Goal: Task Accomplishment & Management: Complete application form

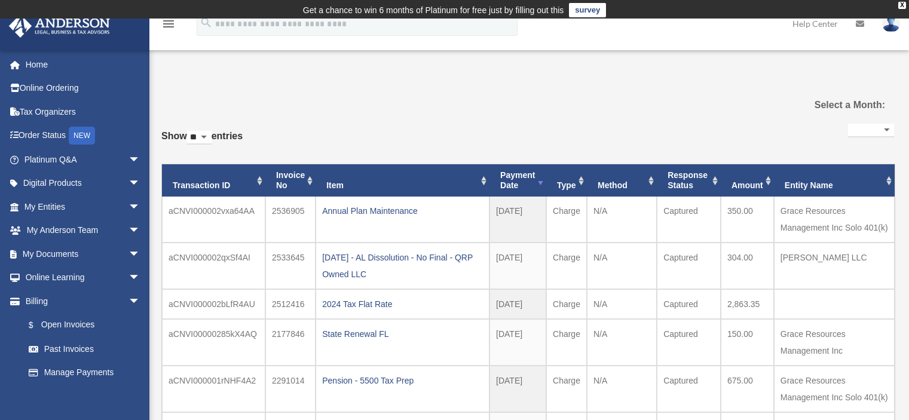
select select
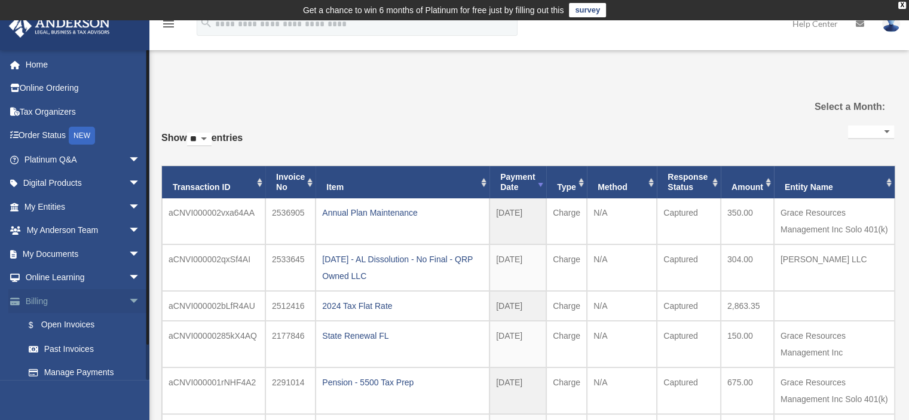
click at [129, 302] on span "arrow_drop_down" at bounding box center [141, 301] width 24 height 25
click at [129, 252] on span "arrow_drop_down" at bounding box center [141, 254] width 24 height 25
click at [51, 273] on link "Box" at bounding box center [88, 278] width 142 height 24
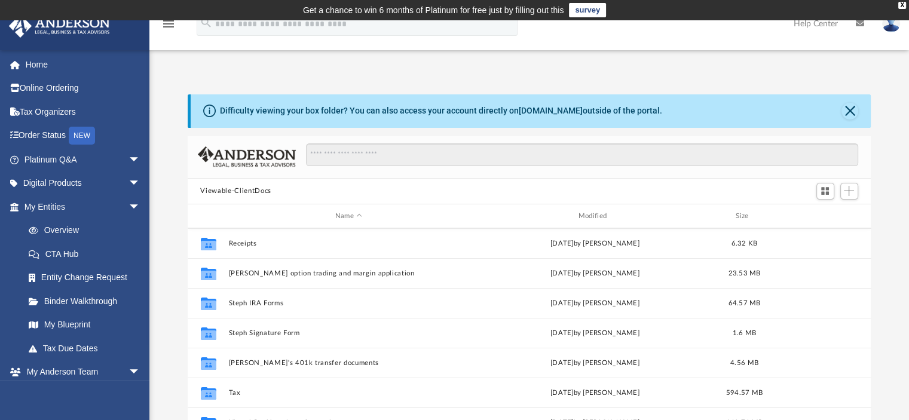
scroll to position [299, 0]
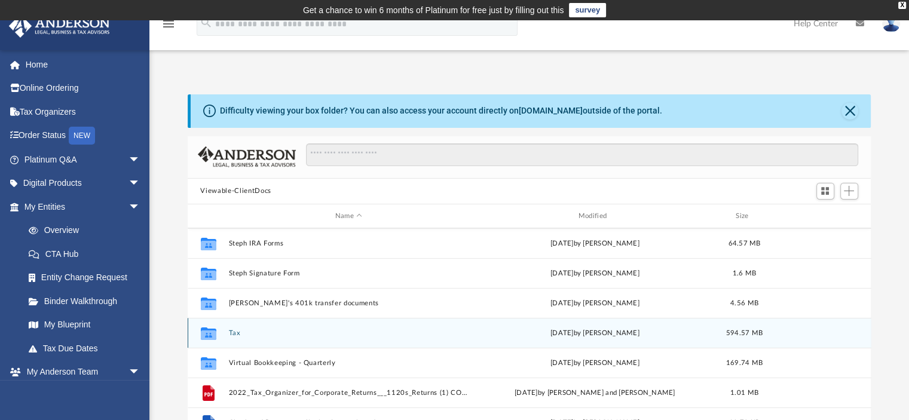
click at [232, 332] on button "Tax" at bounding box center [348, 333] width 241 height 8
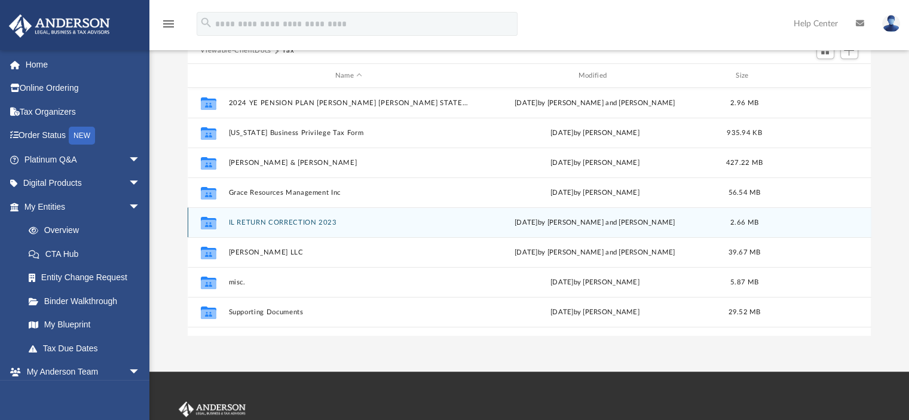
scroll to position [120, 0]
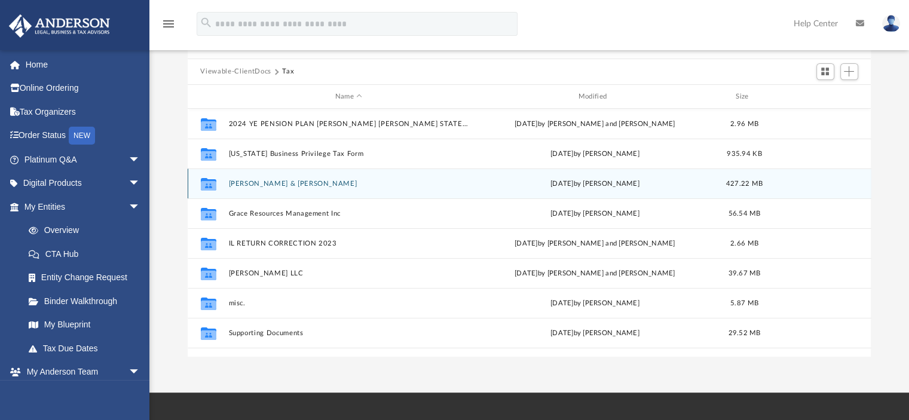
click at [279, 182] on button "[PERSON_NAME] & [PERSON_NAME]" at bounding box center [348, 184] width 241 height 8
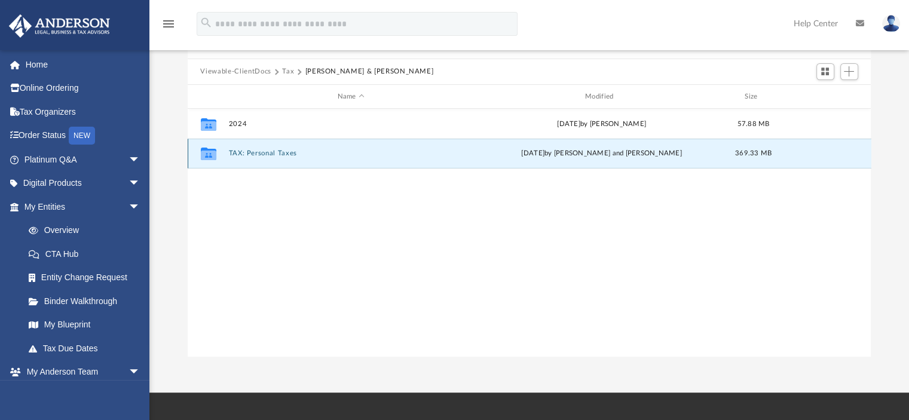
click at [276, 154] on button "TAX: Personal Taxes" at bounding box center [350, 154] width 245 height 8
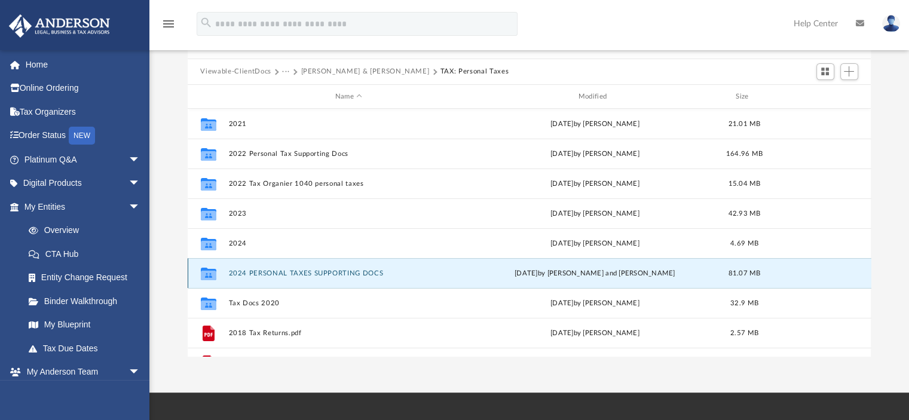
click at [322, 272] on button "2024 PERSONAL TAXES SUPPORTING DOCS" at bounding box center [348, 274] width 241 height 8
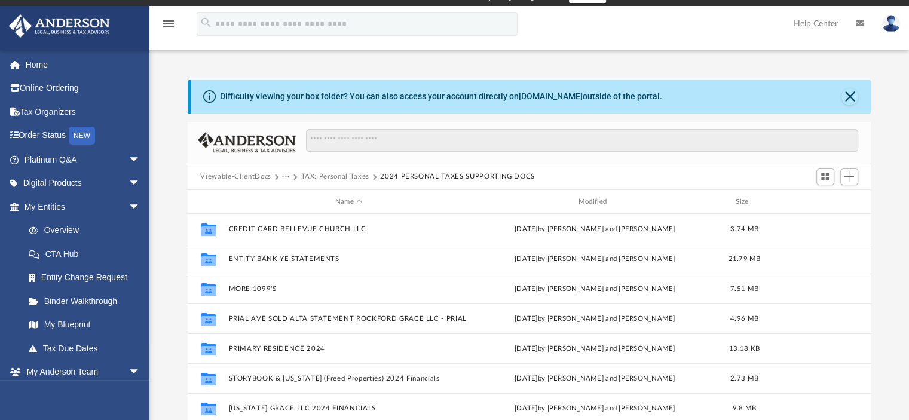
scroll to position [0, 0]
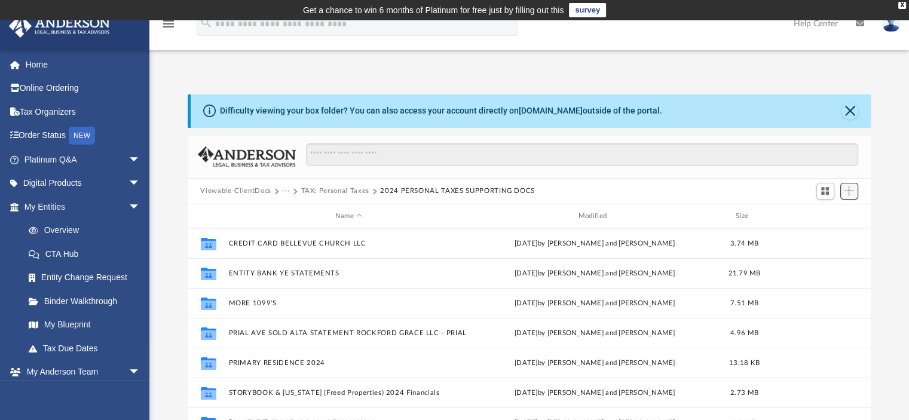
click at [851, 188] on span "Add" at bounding box center [849, 191] width 10 height 10
click at [819, 218] on li "Upload" at bounding box center [832, 215] width 38 height 13
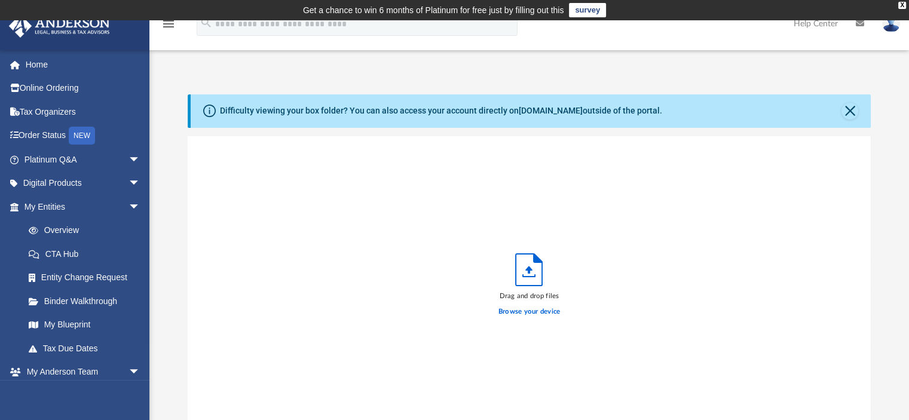
scroll to position [294, 674]
click at [526, 310] on label "Browse your device" at bounding box center [530, 312] width 62 height 11
click at [0, 0] on input "Browse your device" at bounding box center [0, 0] width 0 height 0
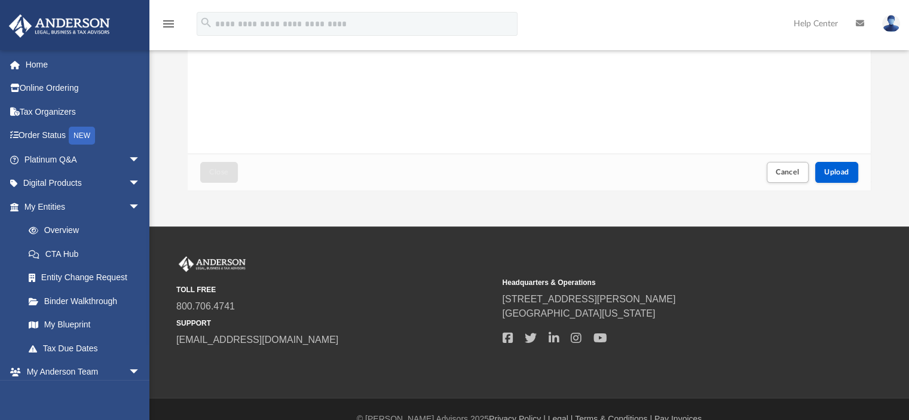
scroll to position [299, 0]
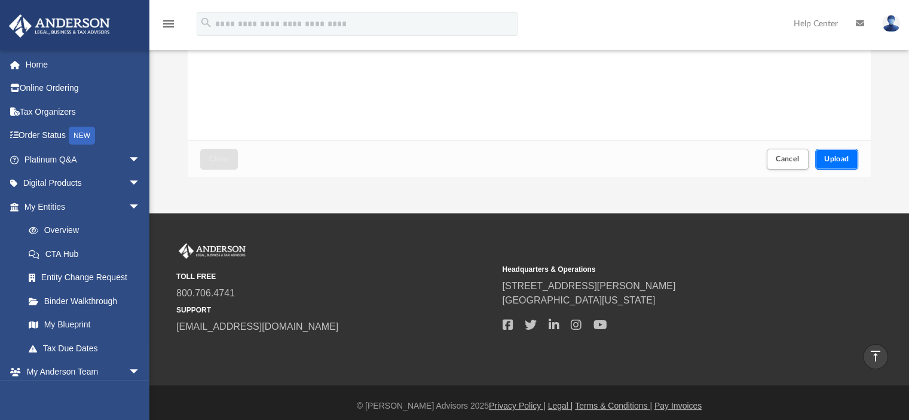
click at [832, 156] on span "Upload" at bounding box center [837, 158] width 25 height 7
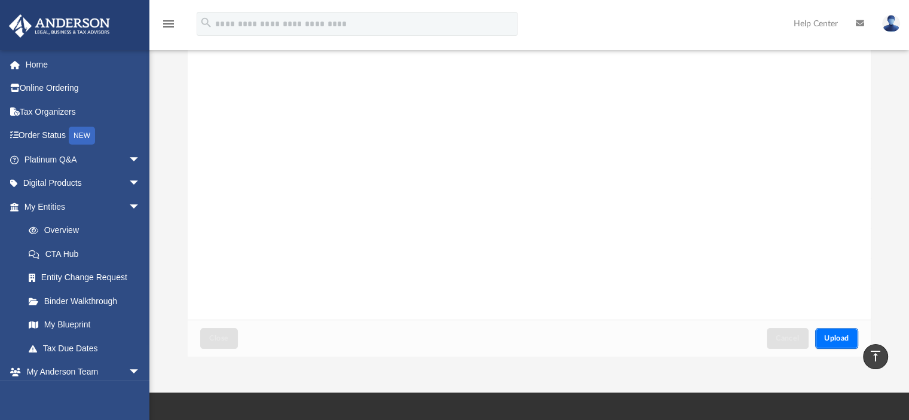
scroll to position [0, 0]
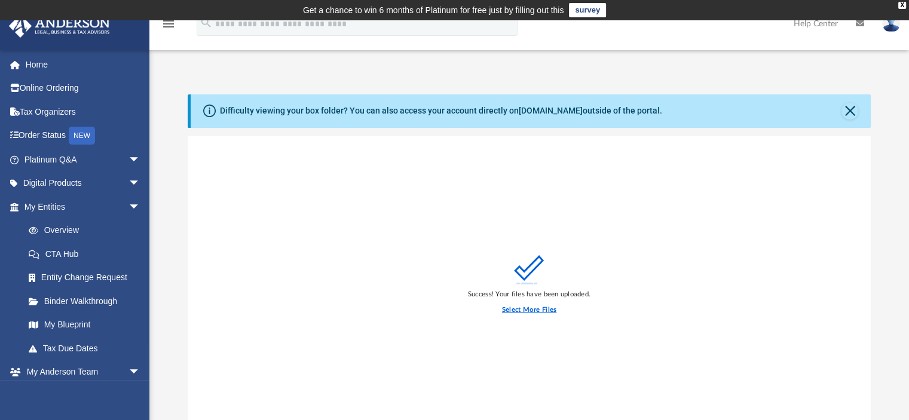
click at [533, 310] on label "Select More Files" at bounding box center [529, 310] width 54 height 11
click at [0, 0] on input "Select More Files" at bounding box center [0, 0] width 0 height 0
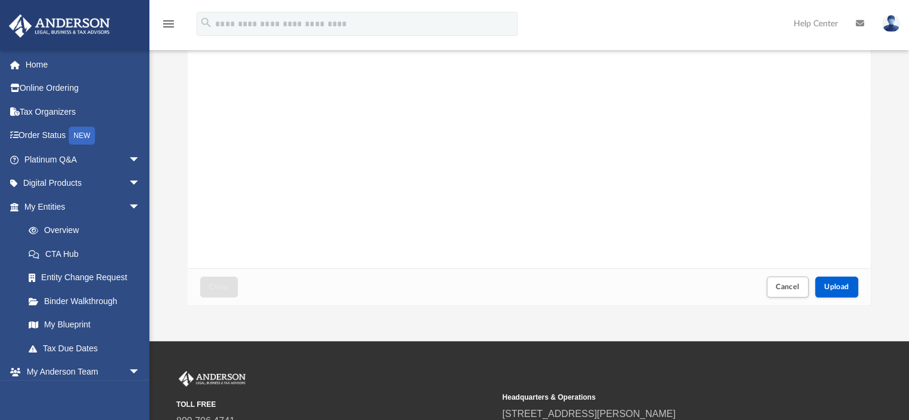
scroll to position [179, 0]
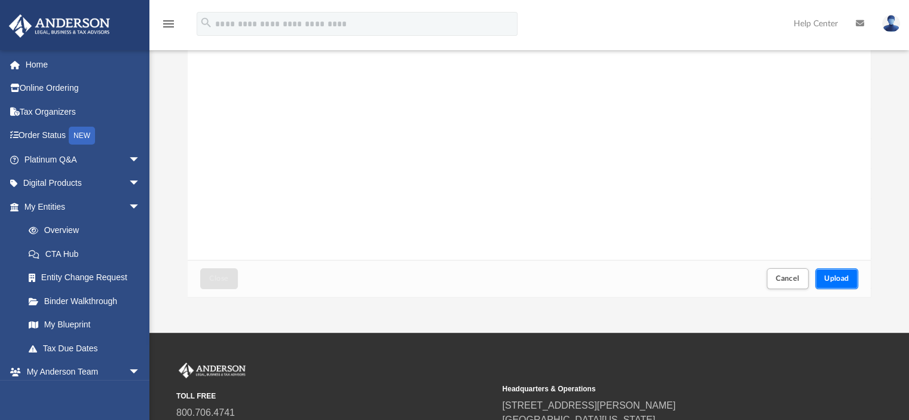
click at [828, 277] on span "Upload" at bounding box center [837, 278] width 25 height 7
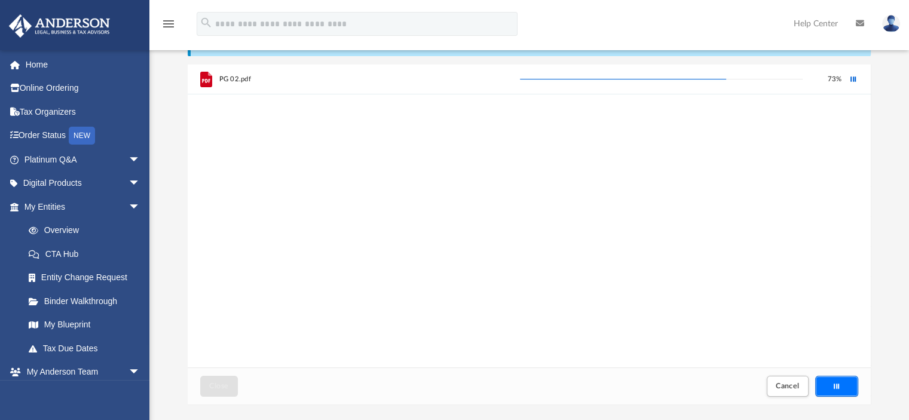
scroll to position [0, 0]
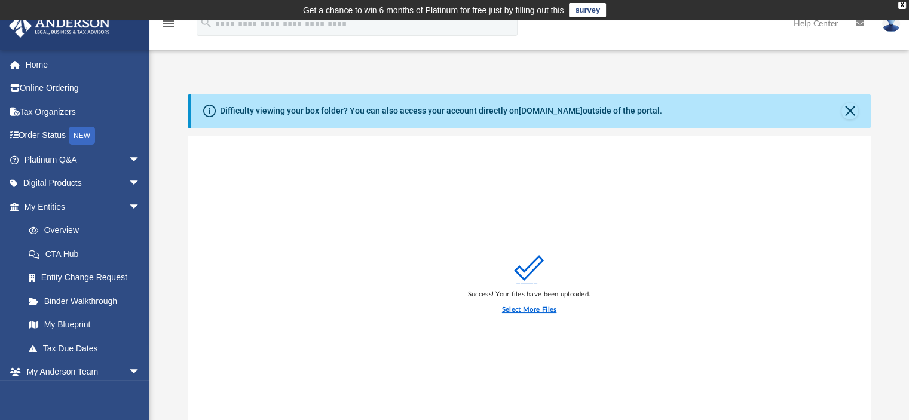
click at [523, 310] on label "Select More Files" at bounding box center [529, 310] width 54 height 11
click at [0, 0] on input "Select More Files" at bounding box center [0, 0] width 0 height 0
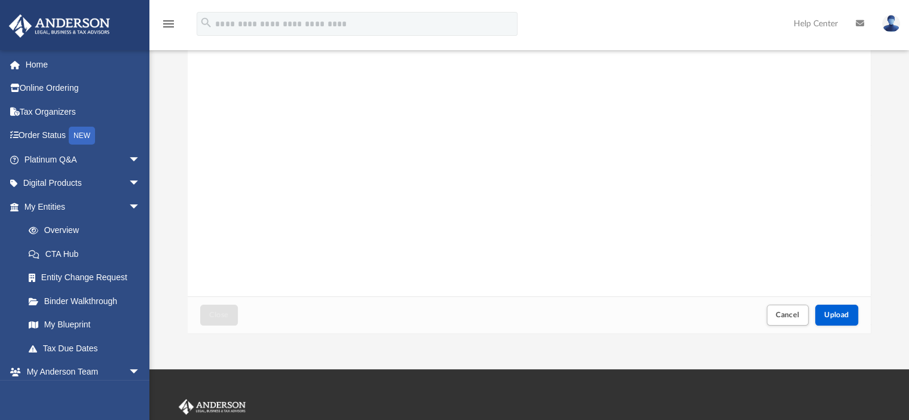
scroll to position [179, 0]
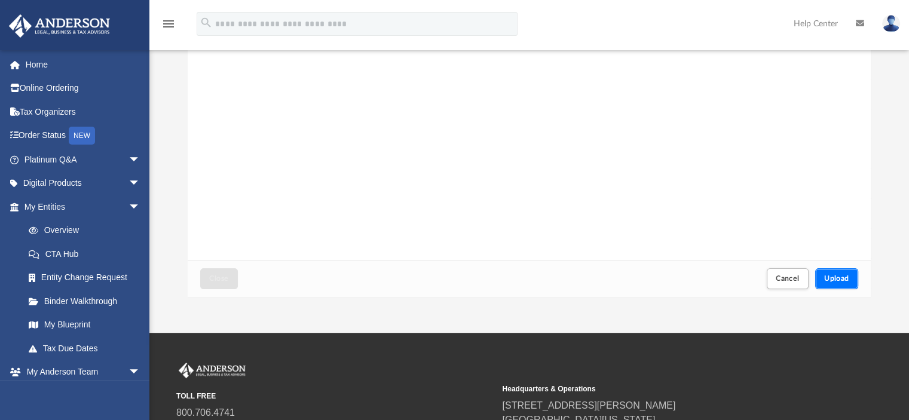
click at [829, 273] on button "Upload" at bounding box center [837, 278] width 43 height 21
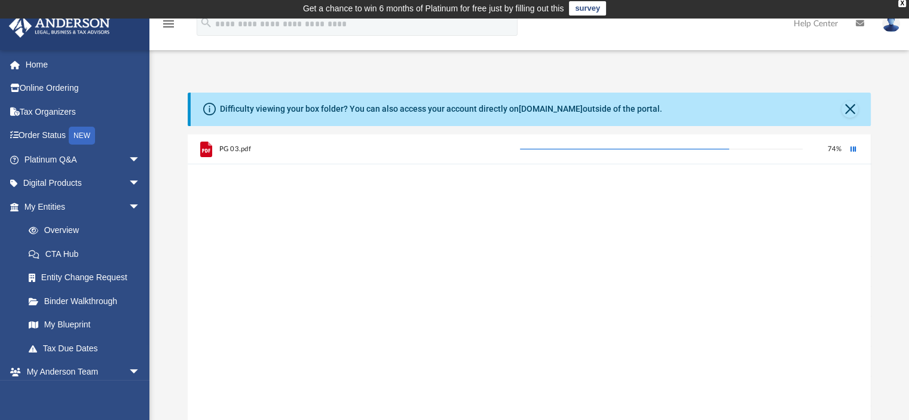
scroll to position [0, 0]
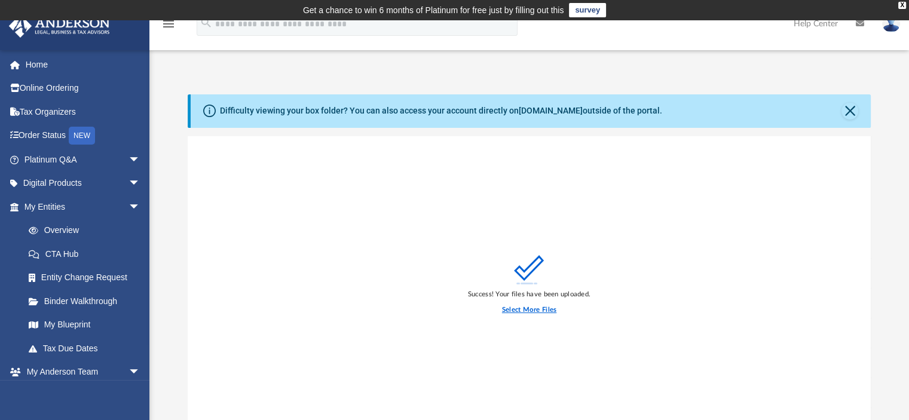
click at [534, 308] on label "Select More Files" at bounding box center [529, 310] width 54 height 11
click at [0, 0] on input "Select More Files" at bounding box center [0, 0] width 0 height 0
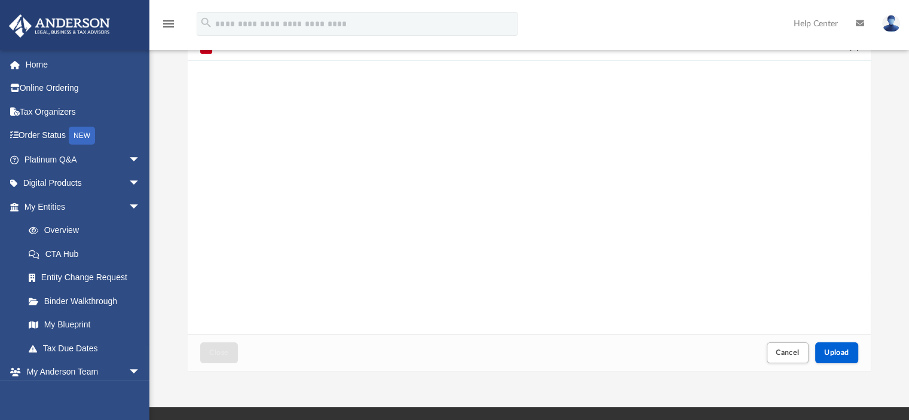
scroll to position [120, 0]
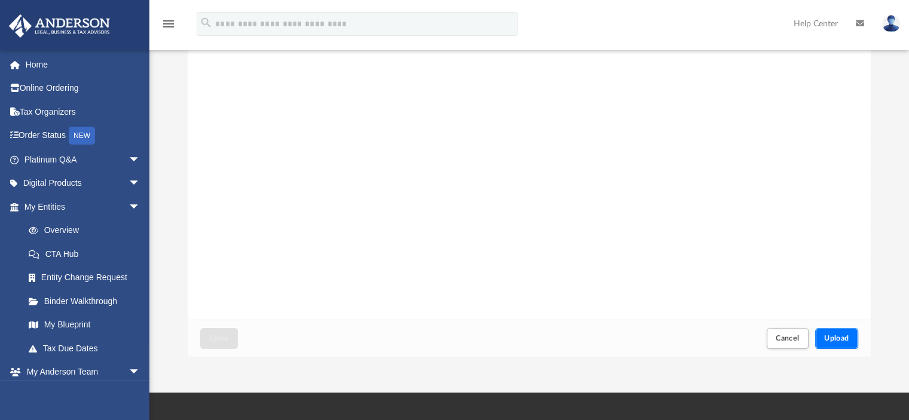
click at [834, 339] on span "Upload" at bounding box center [837, 338] width 25 height 7
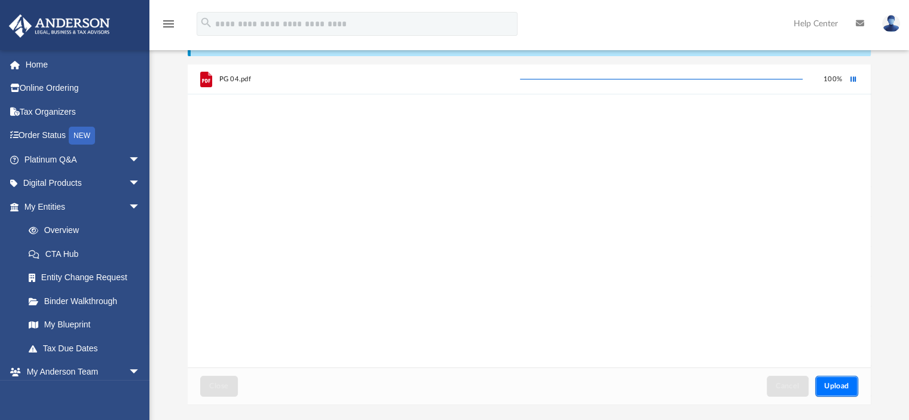
scroll to position [0, 0]
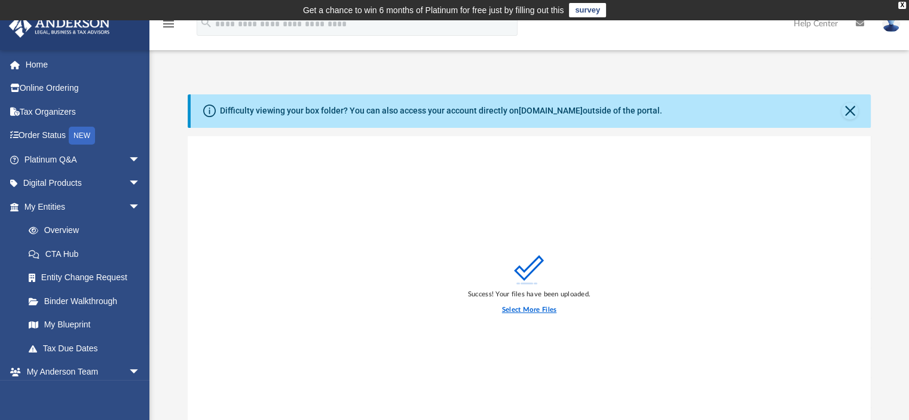
click at [531, 308] on label "Select More Files" at bounding box center [529, 310] width 54 height 11
click at [0, 0] on input "Select More Files" at bounding box center [0, 0] width 0 height 0
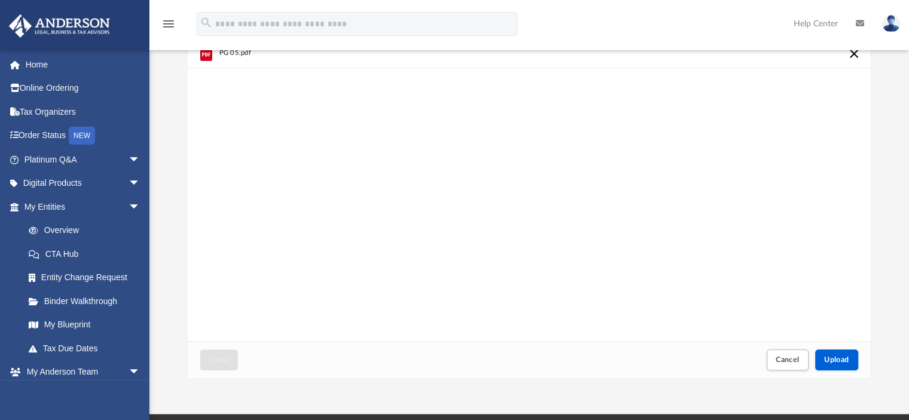
scroll to position [120, 0]
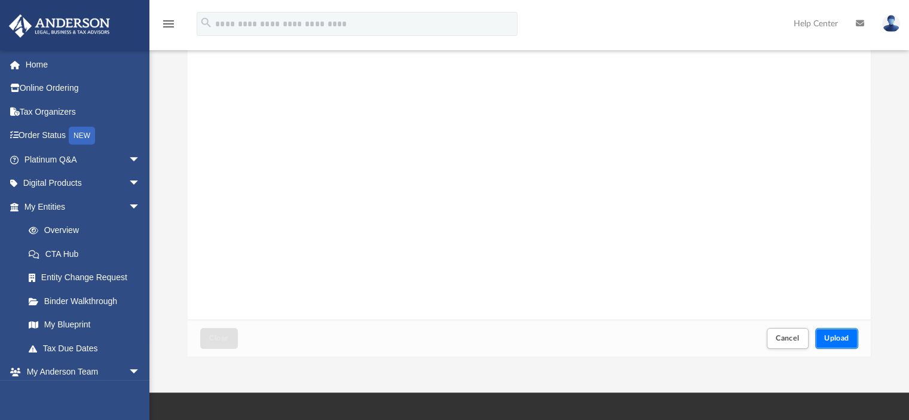
click at [832, 335] on span "Upload" at bounding box center [837, 338] width 25 height 7
click at [227, 337] on span "Close" at bounding box center [218, 338] width 19 height 7
